Goal: Transaction & Acquisition: Purchase product/service

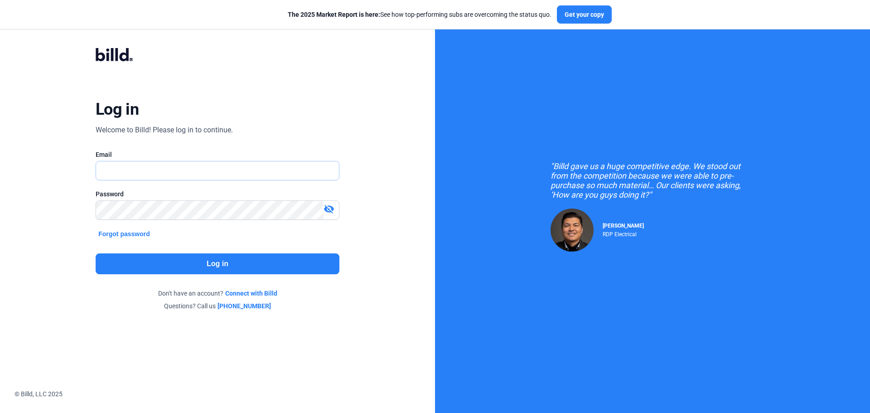
click at [138, 166] on input "text" at bounding box center [212, 170] width 233 height 19
type input "[EMAIL_ADDRESS][DOMAIN_NAME]"
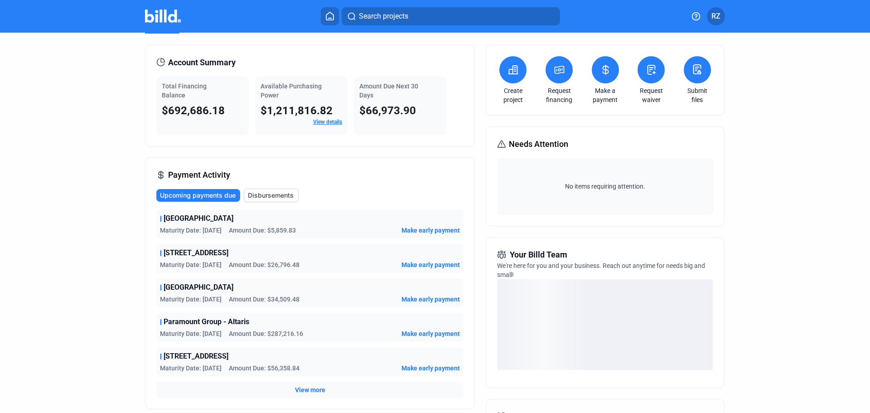
scroll to position [45, 0]
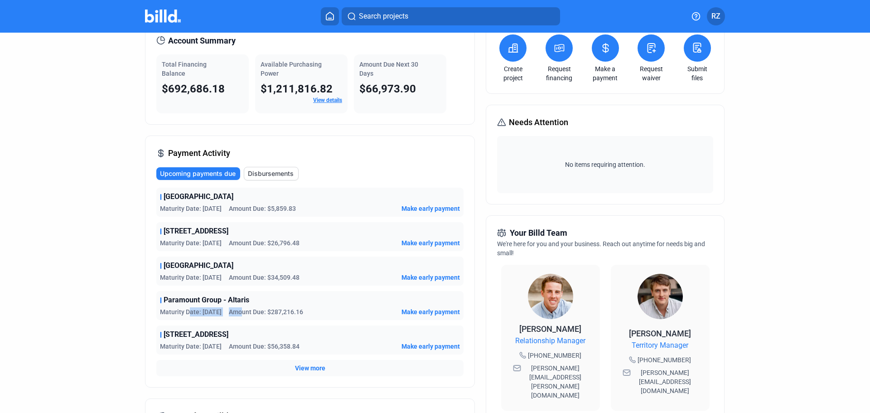
drag, startPoint x: 188, startPoint y: 312, endPoint x: 247, endPoint y: 312, distance: 59.8
click at [247, 312] on div "Maturity Date: [DATE] Amount Due: $287,216.16" at bounding box center [231, 311] width 143 height 9
click at [160, 308] on div "Paramount Group - Altaris Maturity Date: [DATE] Amount Due: $287,216.16 Make ea…" at bounding box center [309, 305] width 307 height 29
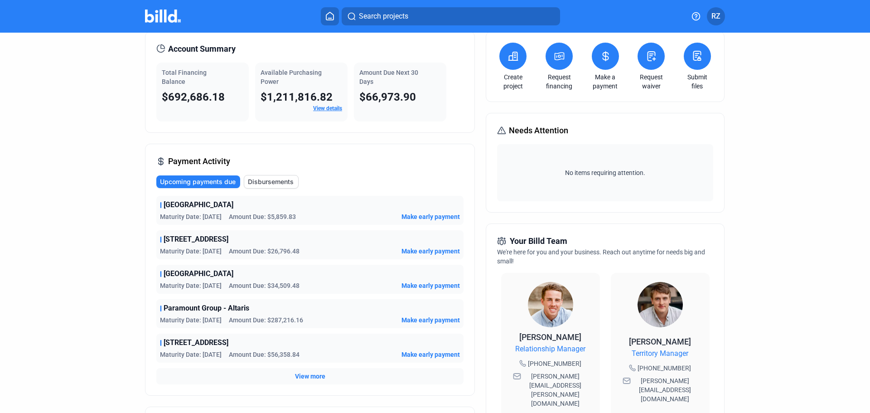
scroll to position [0, 0]
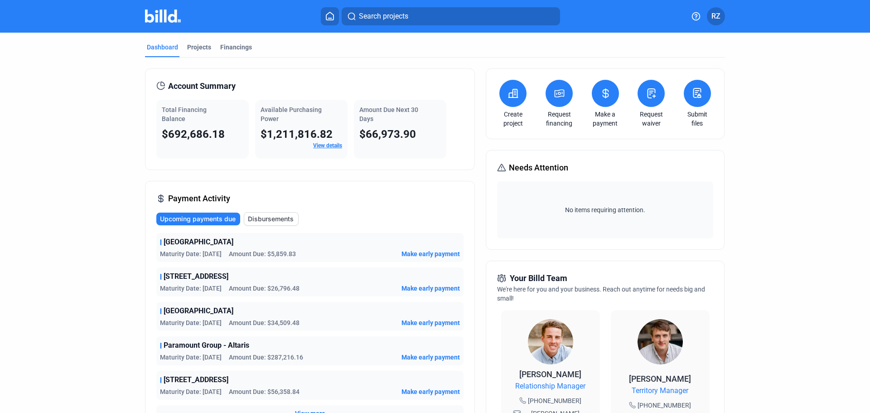
click at [375, 133] on span "$66,973.90" at bounding box center [387, 134] width 57 height 13
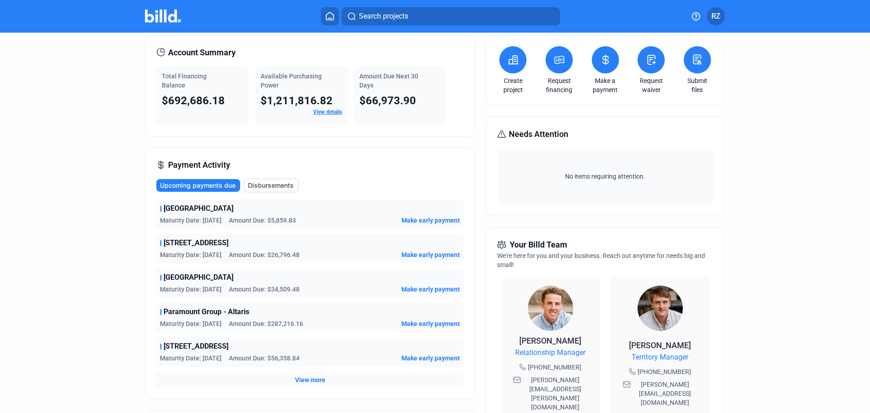
scroll to position [91, 0]
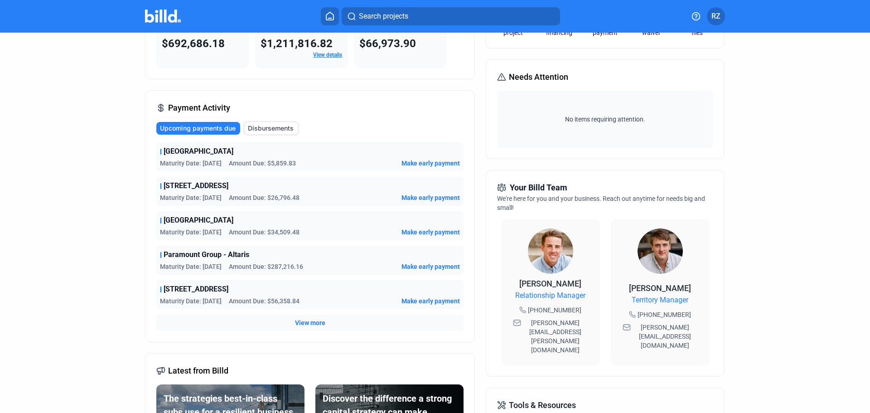
click at [435, 161] on span "Make early payment" at bounding box center [431, 163] width 58 height 9
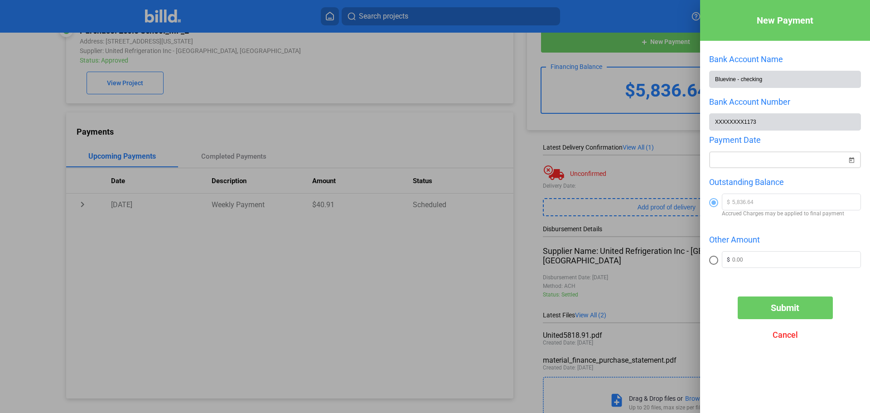
click at [732, 159] on div "New Payment Bank Account Name Bluevine - checking Bank Account Number XXXXXXXX1…" at bounding box center [435, 206] width 870 height 413
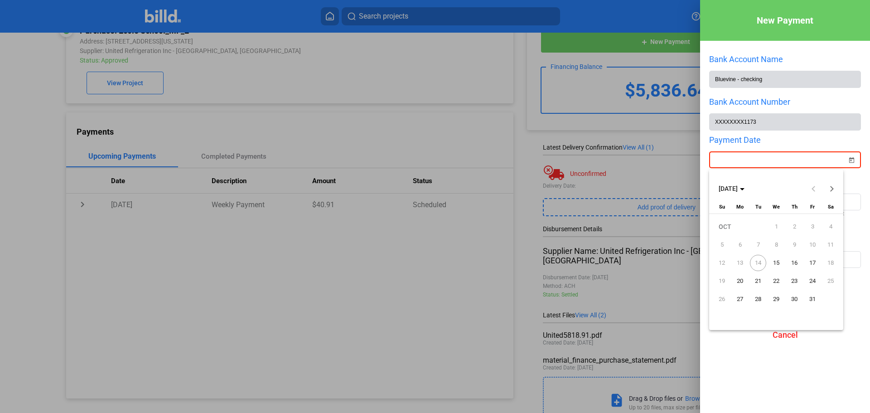
click at [756, 265] on span "14" at bounding box center [758, 263] width 16 height 16
click at [777, 261] on span "15" at bounding box center [776, 263] width 16 height 16
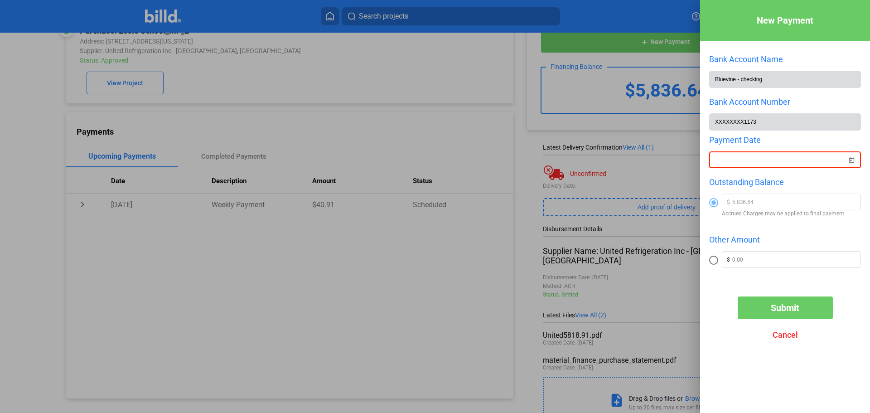
type input "[DATE]"
click at [720, 298] on div "New Payment Bank Account Name Bluevine - checking Bank Account Number XXXXXXXX1…" at bounding box center [785, 193] width 170 height 386
click at [771, 306] on span "Submit" at bounding box center [785, 307] width 29 height 11
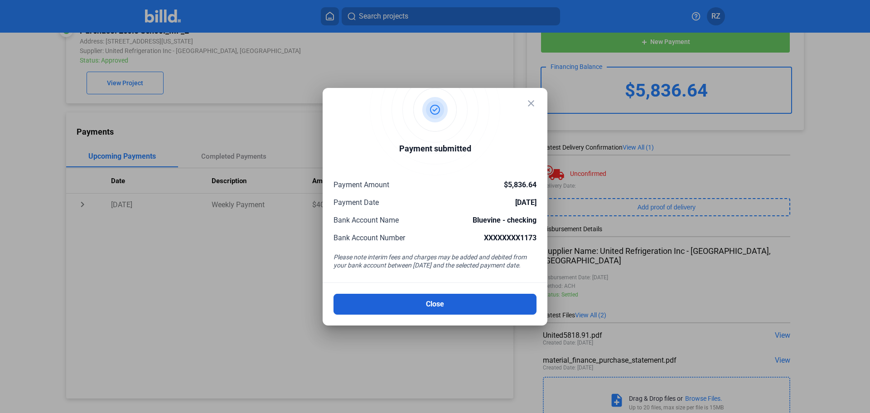
click at [440, 300] on button "Close" at bounding box center [435, 304] width 203 height 21
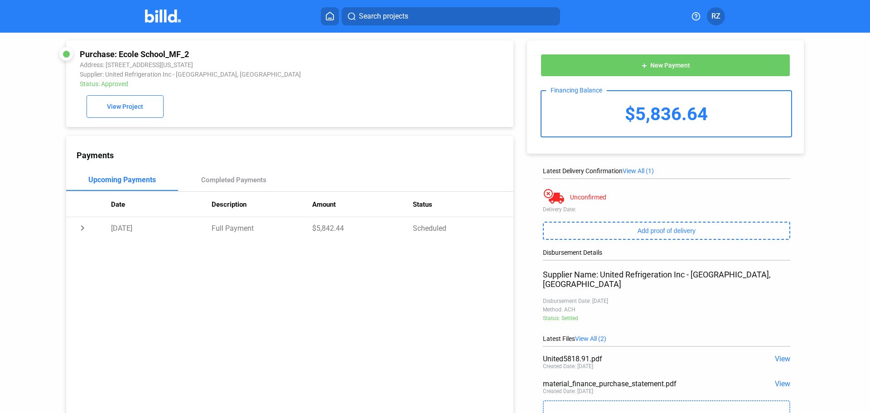
scroll to position [0, 0]
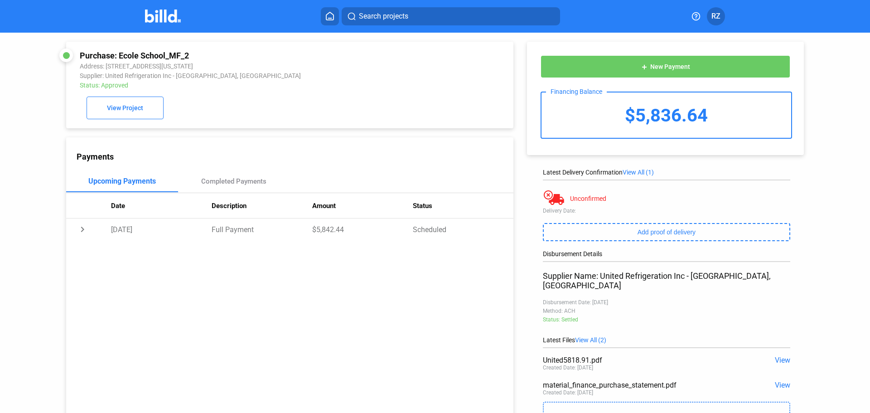
click at [163, 22] on img at bounding box center [163, 16] width 36 height 13
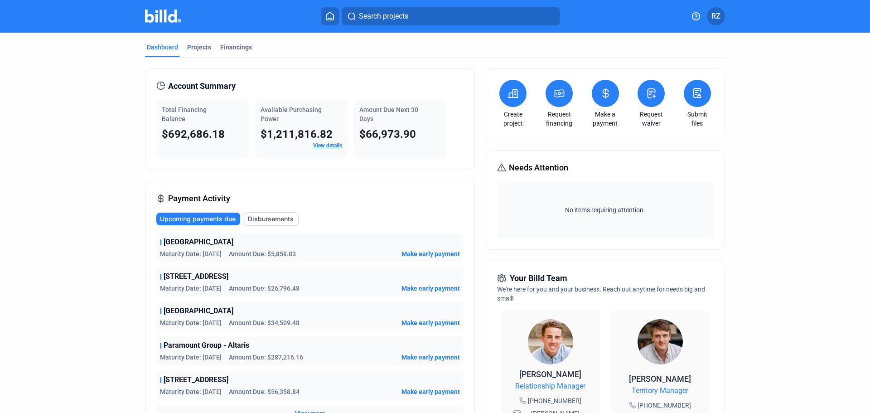
drag, startPoint x: 200, startPoint y: 288, endPoint x: 253, endPoint y: 288, distance: 53.0
click at [253, 288] on div "Maturity Date: [DATE] Amount Due: $26,796.48" at bounding box center [230, 288] width 140 height 9
click at [156, 302] on payment-activity-tile "Ecole School Maturity Date: [DATE] Amount Due: $34,509.48 Make early payment" at bounding box center [309, 316] width 307 height 29
drag, startPoint x: 238, startPoint y: 291, endPoint x: 317, endPoint y: 326, distance: 86.6
click at [317, 326] on div "Ecole School Maturity Date: [DATE] Amount Due: $5,859.83 Make early payment [ST…" at bounding box center [309, 327] width 307 height 189
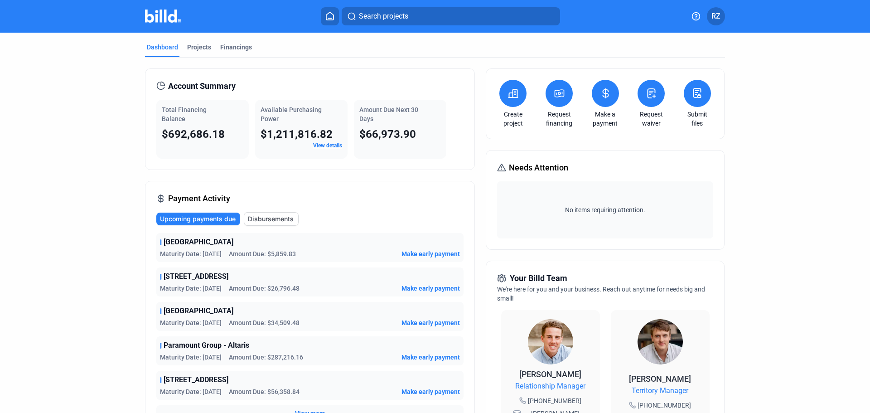
click at [179, 325] on span "Maturity Date: [DATE]" at bounding box center [191, 322] width 62 height 9
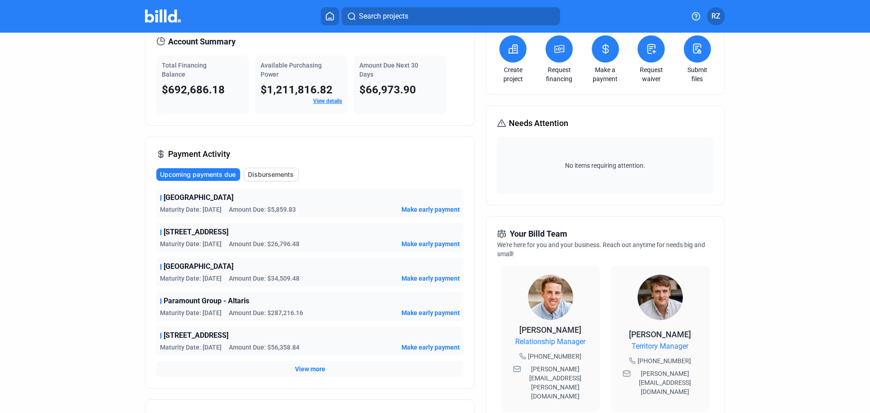
scroll to position [45, 0]
drag, startPoint x: 312, startPoint y: 312, endPoint x: 280, endPoint y: 308, distance: 32.0
click at [280, 308] on div "Maturity Date: [DATE] Amount Due: $287,216.16 Make early payment" at bounding box center [310, 311] width 300 height 9
click at [264, 306] on div "Paramount Group - Altaris Maturity Date: [DATE] Amount Due: $287,216.16 Make ea…" at bounding box center [309, 305] width 307 height 29
drag, startPoint x: 271, startPoint y: 310, endPoint x: 331, endPoint y: 311, distance: 60.3
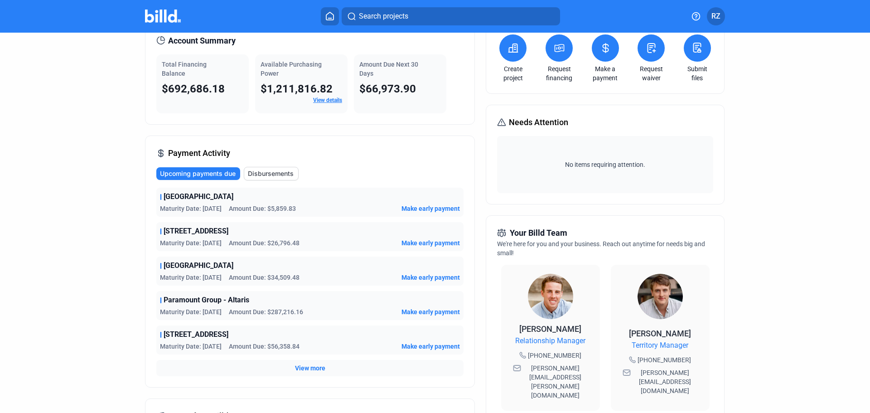
click at [331, 311] on div "Maturity Date: [DATE] Amount Due: $287,216.16 Make early payment" at bounding box center [310, 311] width 300 height 9
click at [446, 310] on span "Make early payment" at bounding box center [431, 311] width 58 height 9
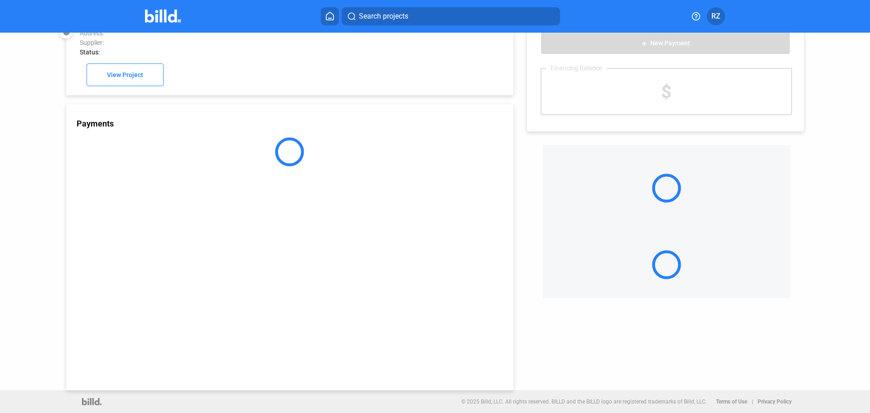
scroll to position [25, 0]
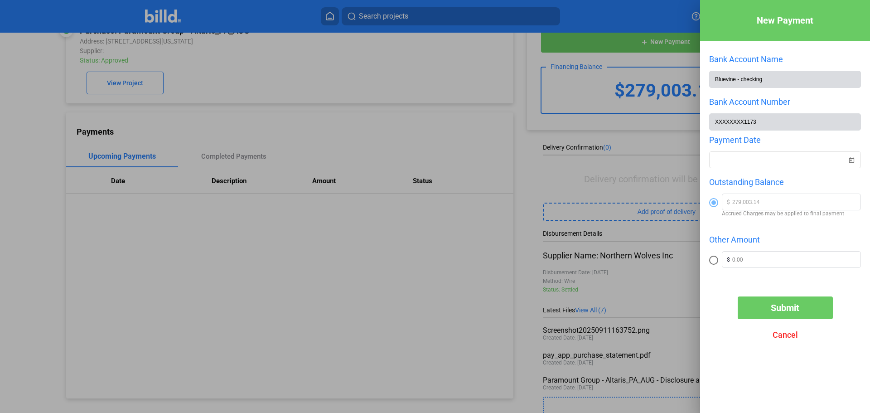
click at [533, 153] on div at bounding box center [435, 206] width 870 height 413
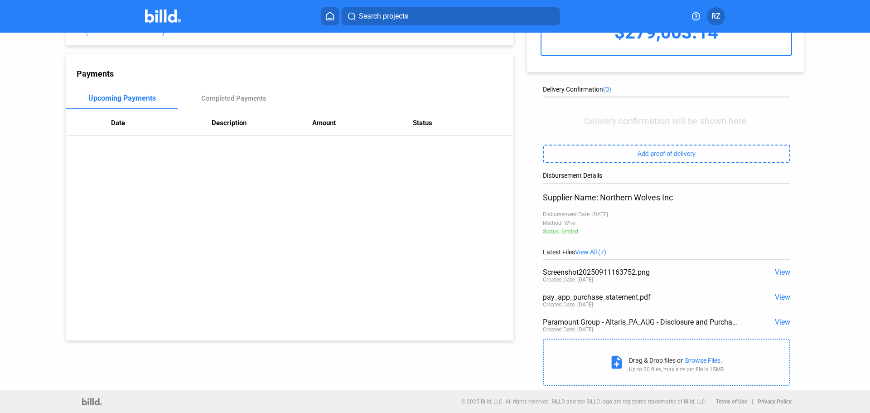
scroll to position [0, 0]
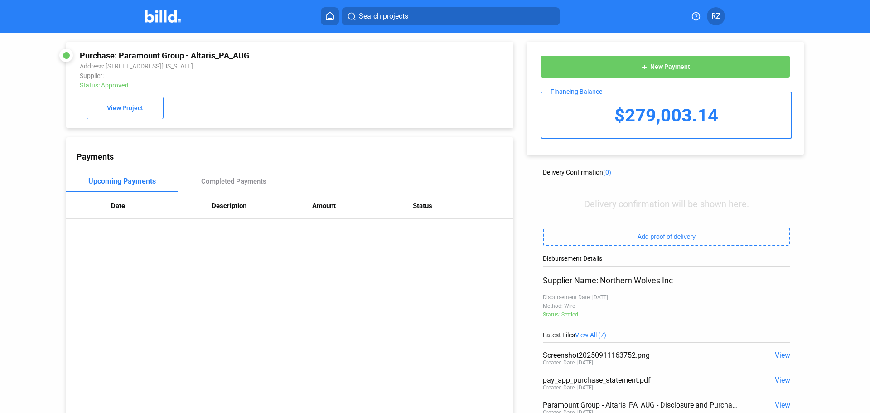
click at [175, 13] on img at bounding box center [163, 16] width 36 height 13
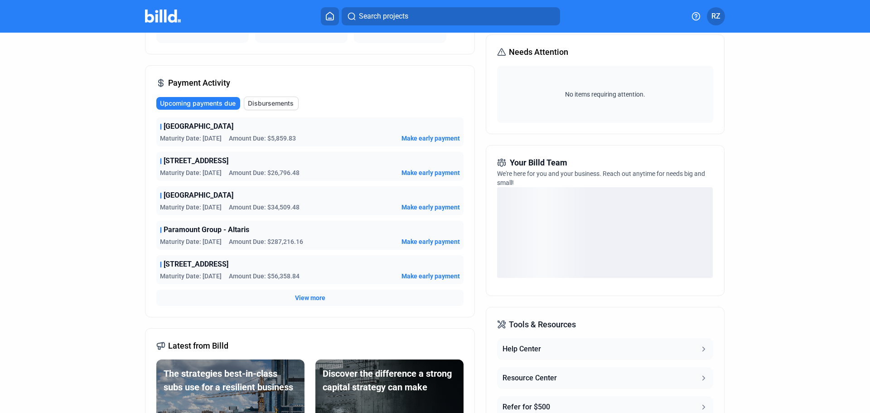
scroll to position [181, 0]
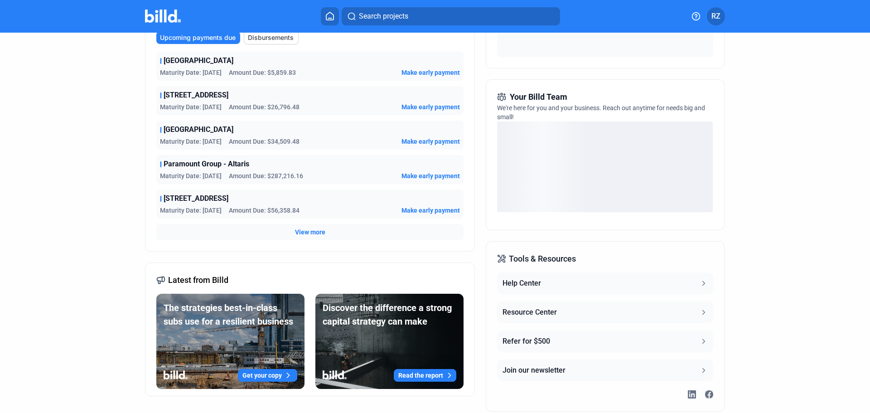
click at [302, 234] on span "View more" at bounding box center [310, 232] width 30 height 9
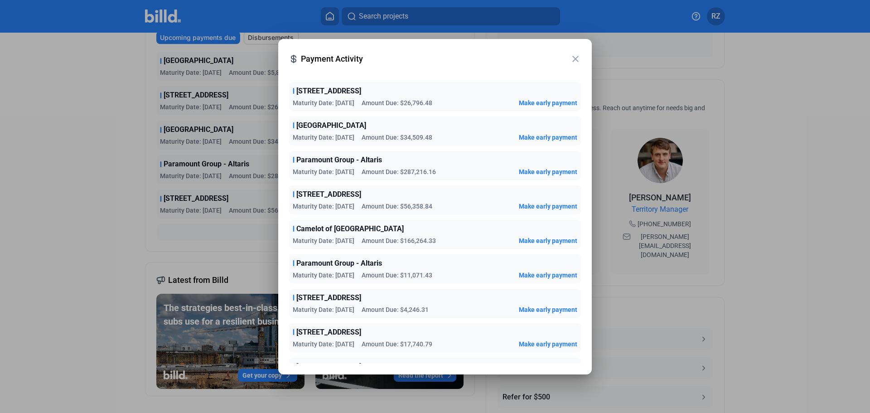
scroll to position [108, 0]
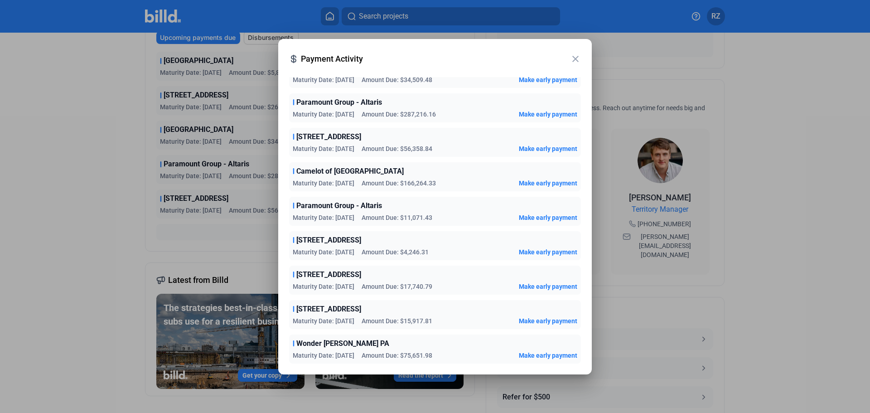
drag, startPoint x: 342, startPoint y: 184, endPoint x: 446, endPoint y: 190, distance: 104.8
click at [446, 190] on div "Camelot of [GEOGRAPHIC_DATA] Maturity Date: [DATE] Amount Due: $166,264.33 Make…" at bounding box center [435, 176] width 292 height 29
click at [353, 190] on div "Camelot of [GEOGRAPHIC_DATA] Maturity Date: [DATE] Amount Due: $166,264.33 Make…" at bounding box center [435, 176] width 292 height 29
drag, startPoint x: 342, startPoint y: 184, endPoint x: 448, endPoint y: 184, distance: 106.1
click at [448, 184] on div "Maturity Date: [DATE] Amount Due: $166,264.33 Make early payment" at bounding box center [435, 183] width 285 height 9
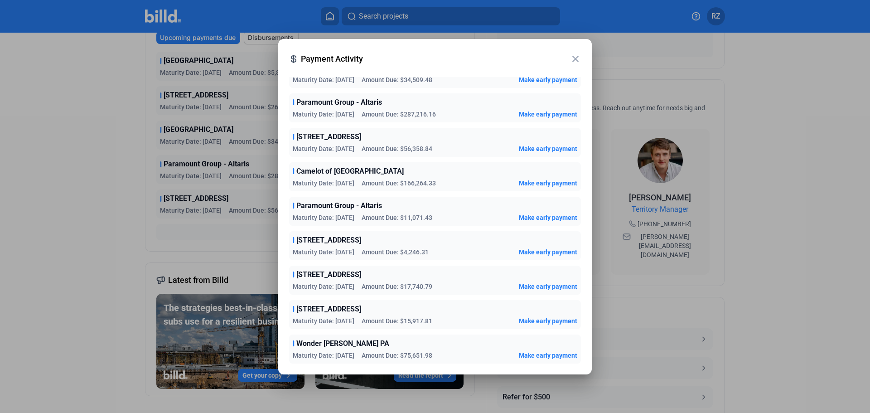
click at [414, 213] on span "Amount Due: $11,071.43" at bounding box center [397, 217] width 71 height 9
drag, startPoint x: 318, startPoint y: 215, endPoint x: 448, endPoint y: 217, distance: 130.1
click at [448, 217] on div "Maturity Date: [DATE] Amount Due: $11,071.43 Make early payment" at bounding box center [435, 217] width 285 height 9
drag, startPoint x: 422, startPoint y: 256, endPoint x: 450, endPoint y: 292, distance: 46.0
click at [450, 292] on div "Upcoming payments due Disbursements Ecole School Maturity Date: [DATE] Amount D…" at bounding box center [435, 217] width 314 height 294
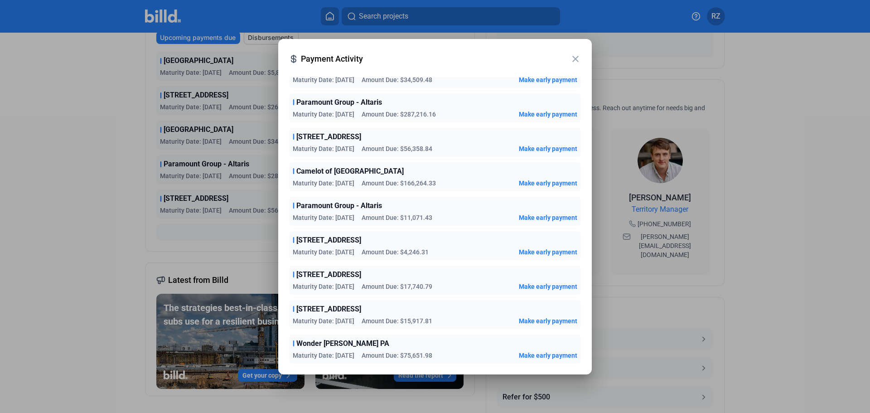
click at [419, 313] on div "[STREET_ADDRESS]" at bounding box center [435, 309] width 285 height 11
click at [575, 56] on mat-icon "close" at bounding box center [575, 58] width 11 height 11
